Goal: Find specific page/section: Find specific page/section

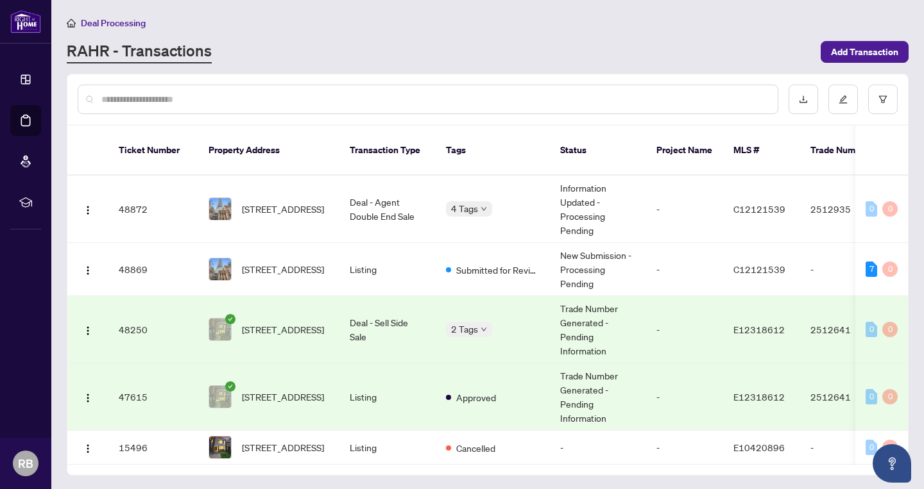
click at [292, 323] on span "[STREET_ADDRESS]" at bounding box center [283, 330] width 82 height 14
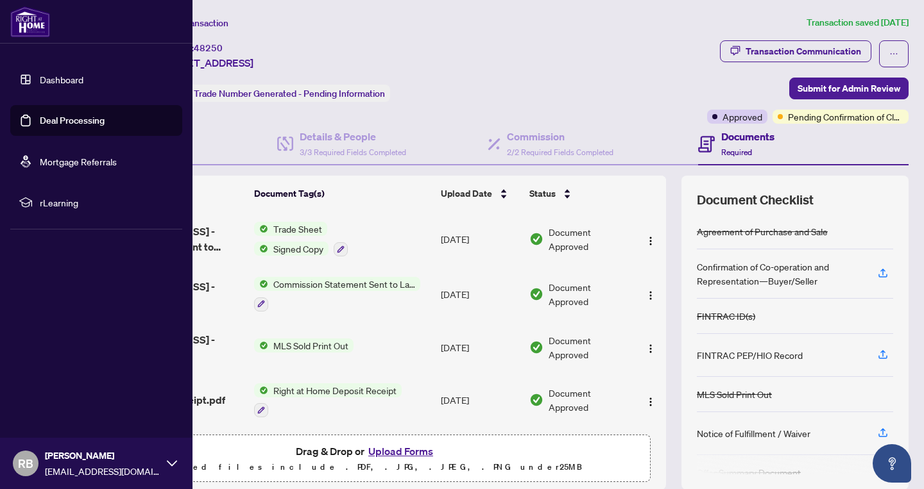
click at [78, 123] on link "Deal Processing" at bounding box center [72, 121] width 65 height 12
